Goal: Task Accomplishment & Management: Complete application form

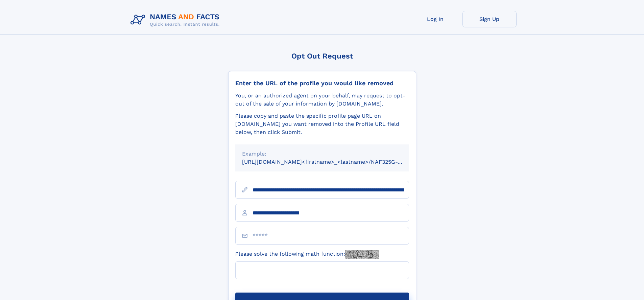
type input "**********"
type input "*"
click at [322, 292] on button "Submit Opt Out Request" at bounding box center [322, 303] width 174 height 22
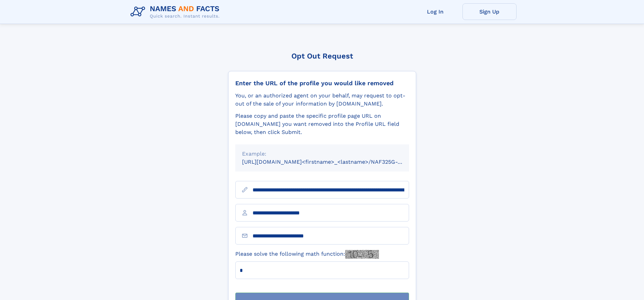
scroll to position [22, 0]
